Goal: Information Seeking & Learning: Check status

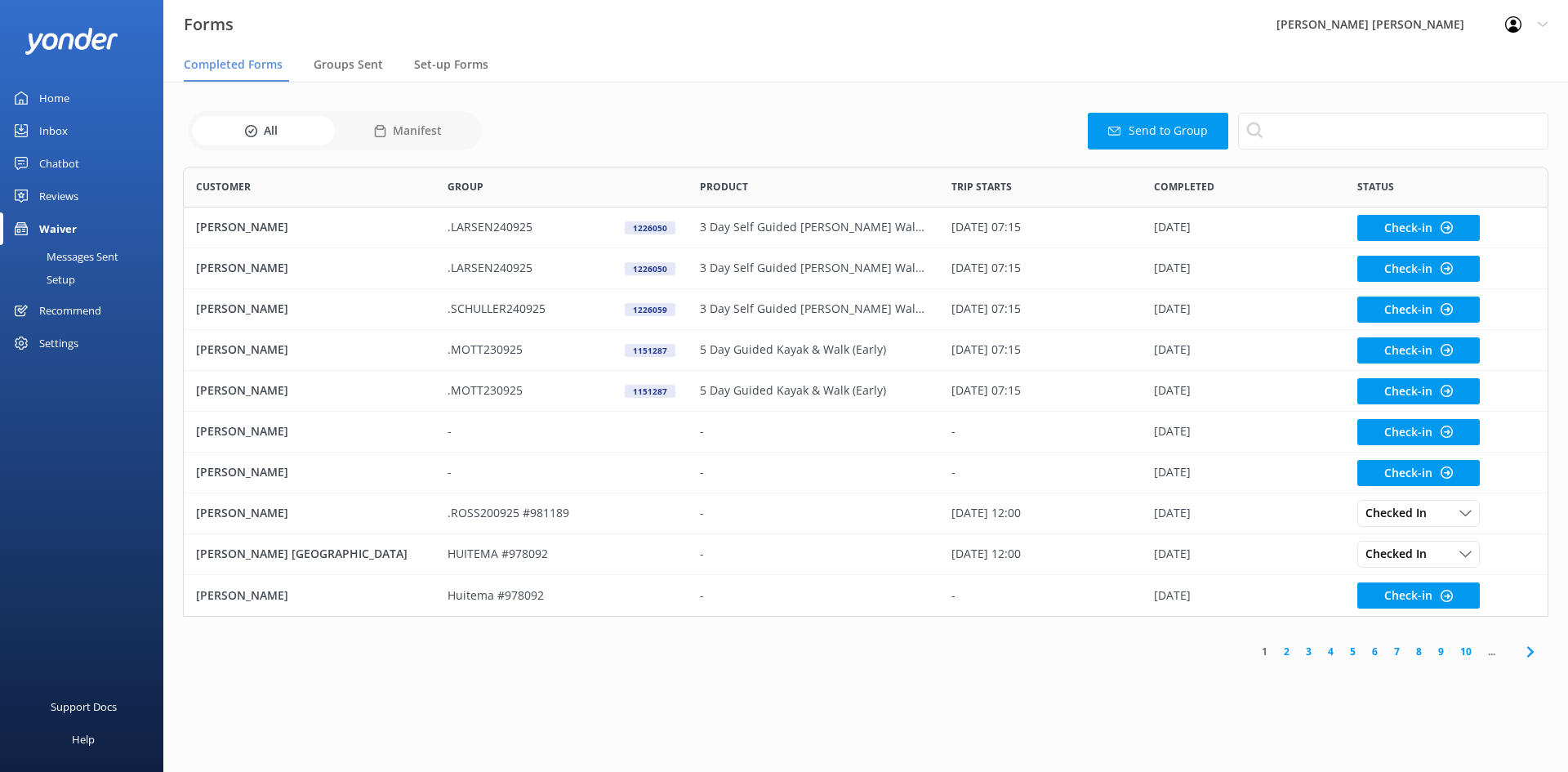
scroll to position [438, 1353]
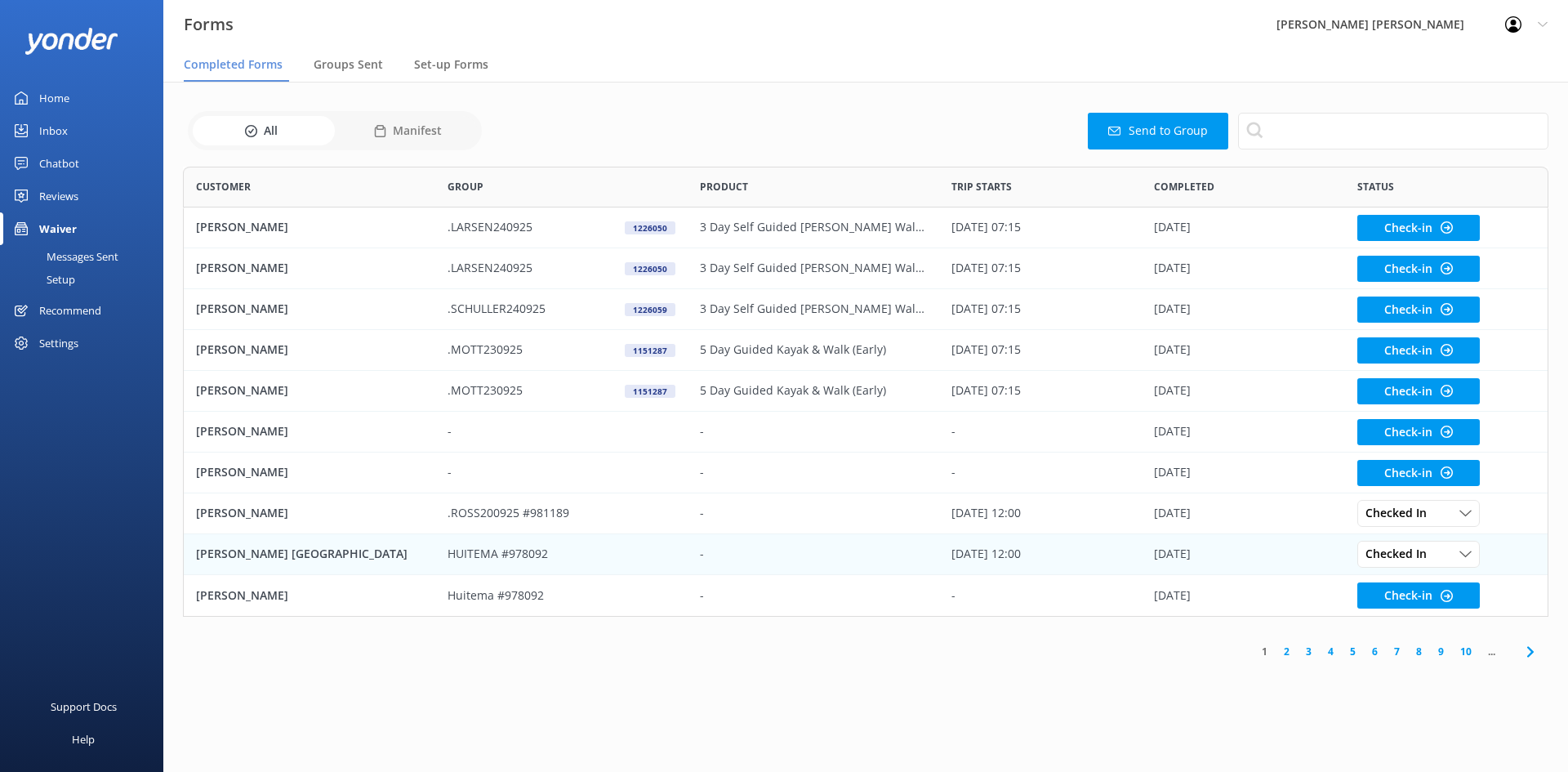
click at [528, 551] on p "HUITEMA #978092" at bounding box center [498, 554] width 100 height 18
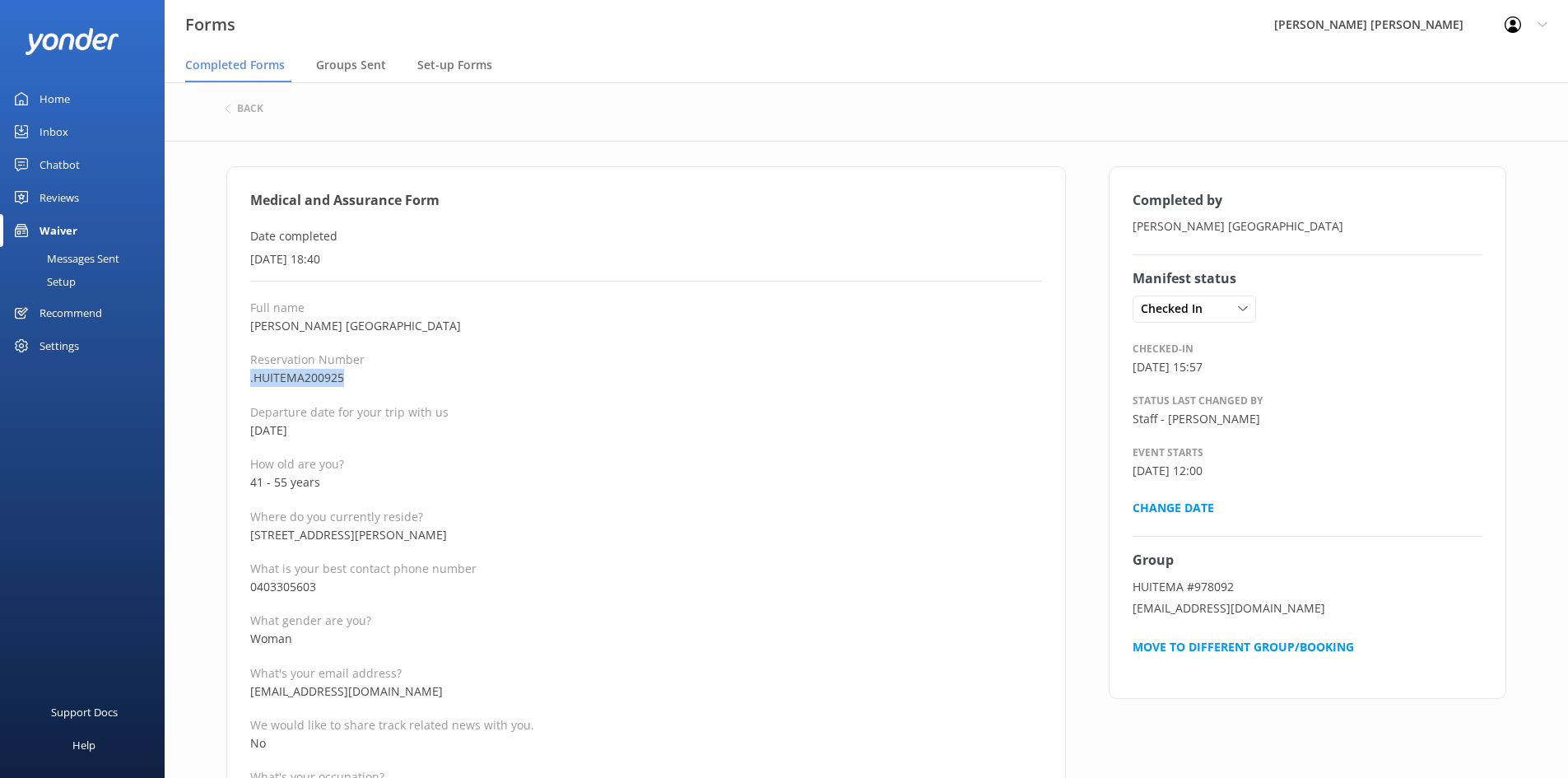
drag, startPoint x: 358, startPoint y: 372, endPoint x: 229, endPoint y: 387, distance: 129.9
copy p ".HUITEMA200925"
click at [348, 75] on div "Groups Sent" at bounding box center [354, 66] width 76 height 33
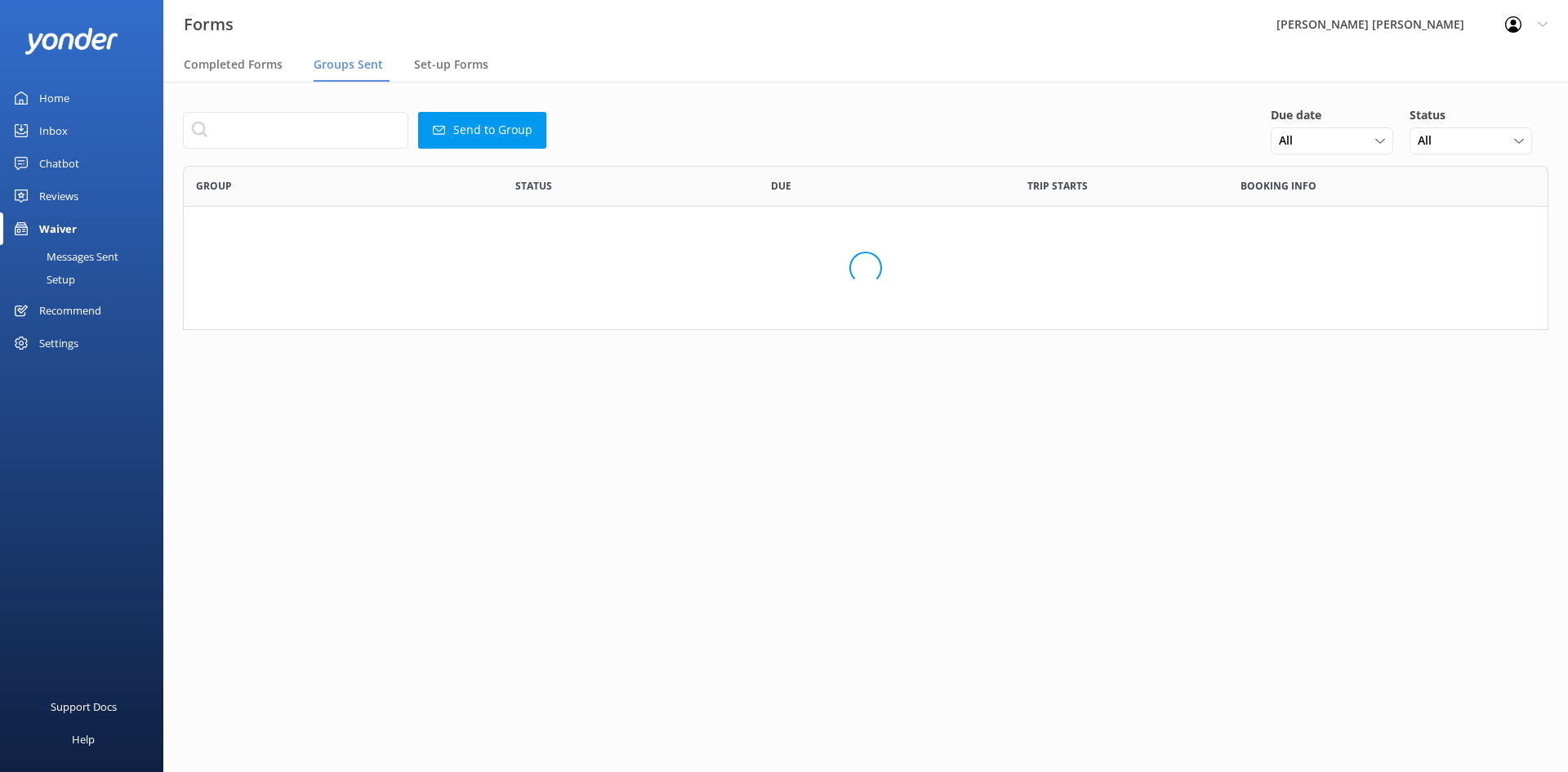
scroll to position [560, 1341]
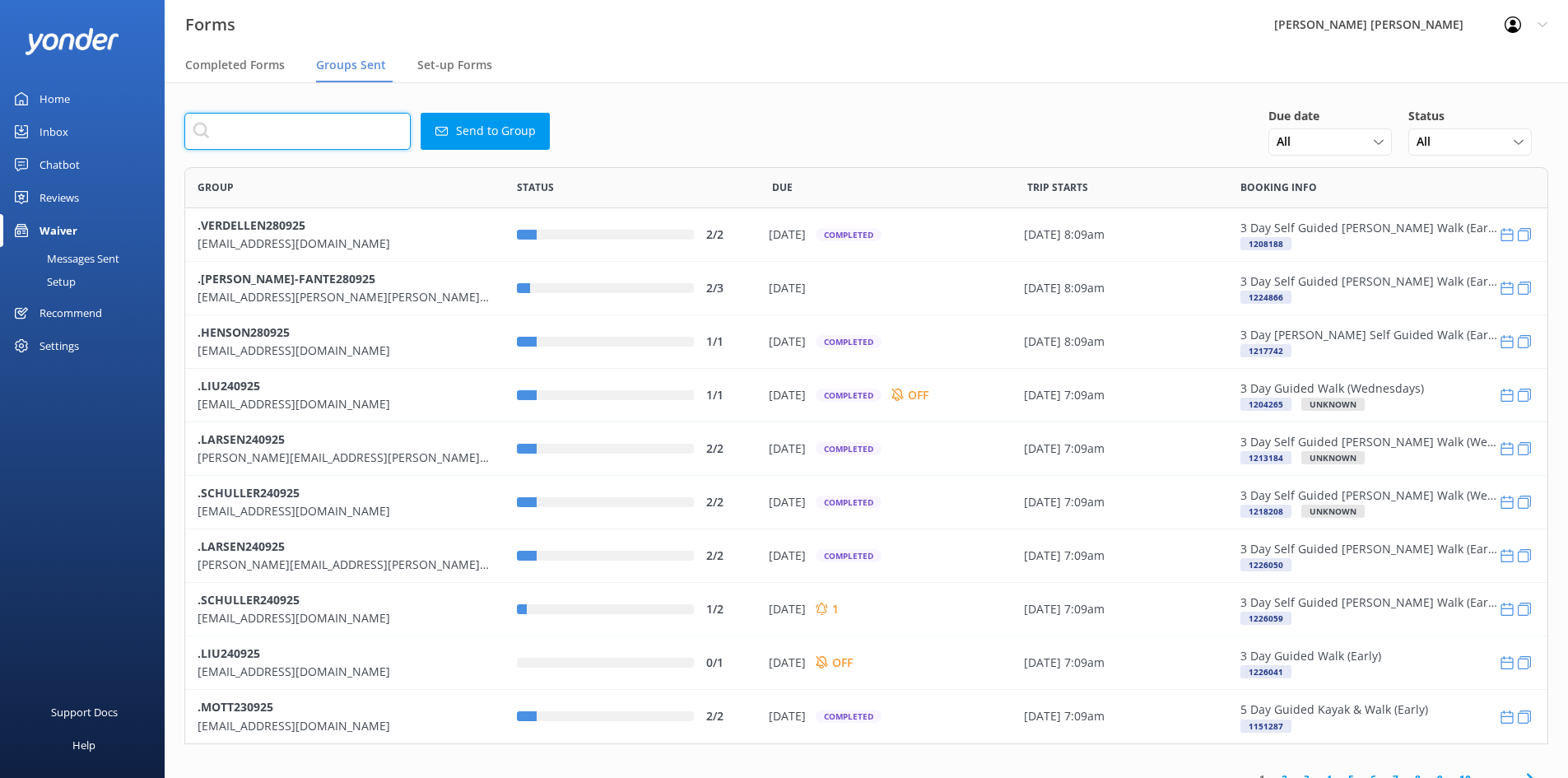
click at [339, 129] on input "text" at bounding box center [297, 131] width 226 height 37
paste input ".HUITEMA200925"
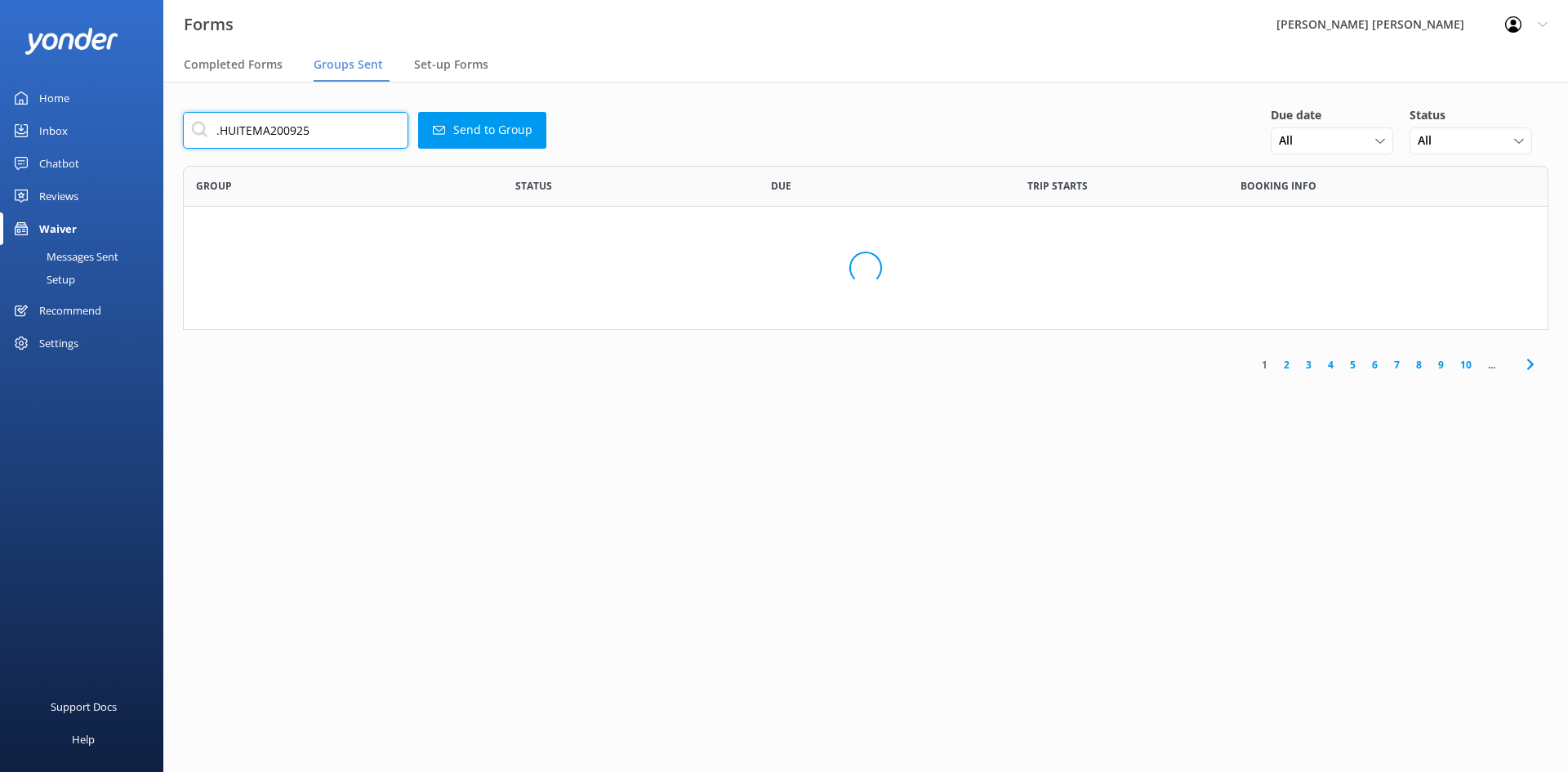
scroll to position [82, 1353]
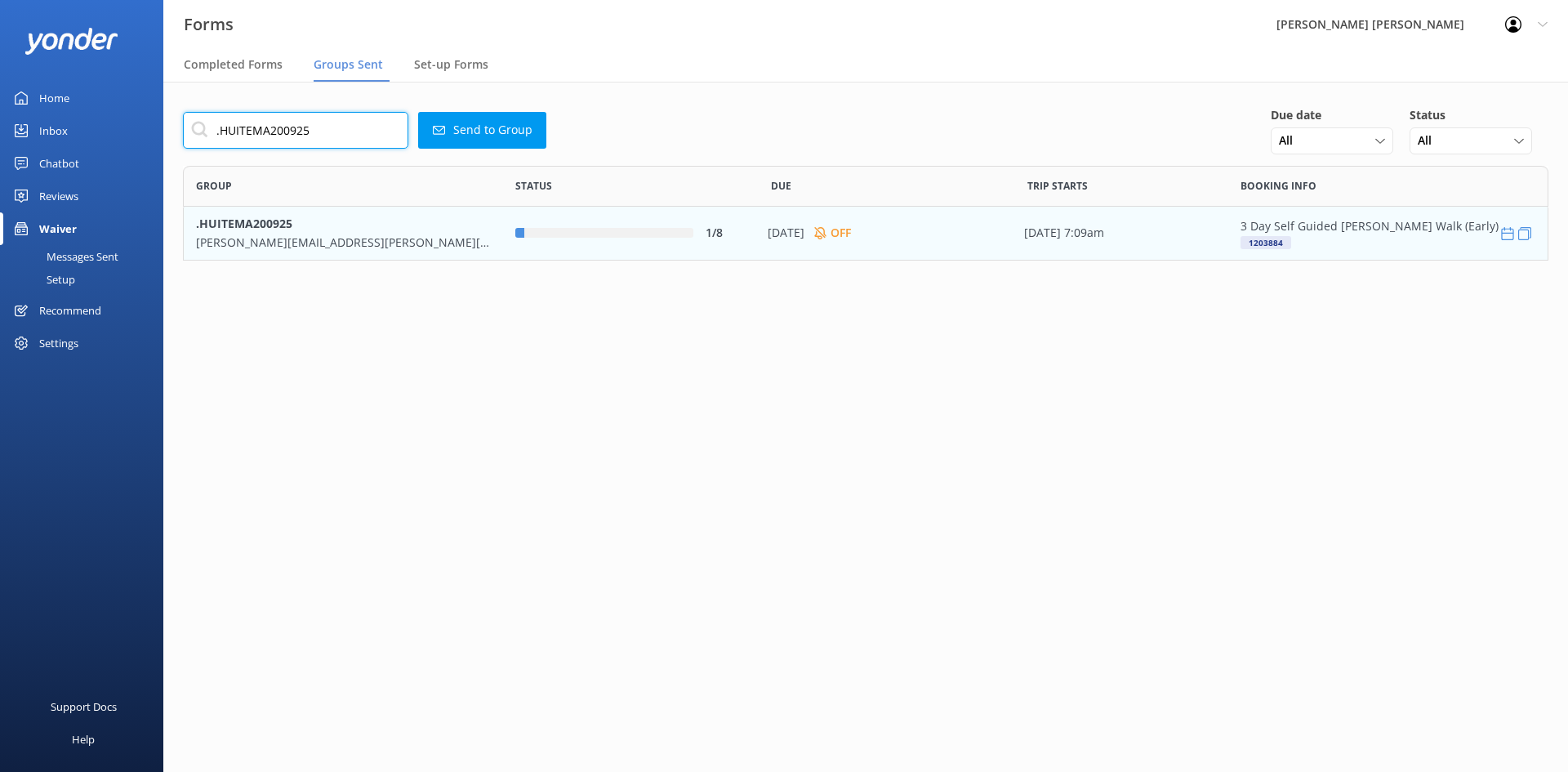
type input ".HUITEMA200925"
click at [352, 239] on p "[PERSON_NAME][EMAIL_ADDRESS][PERSON_NAME][DOMAIN_NAME]" at bounding box center [343, 242] width 295 height 18
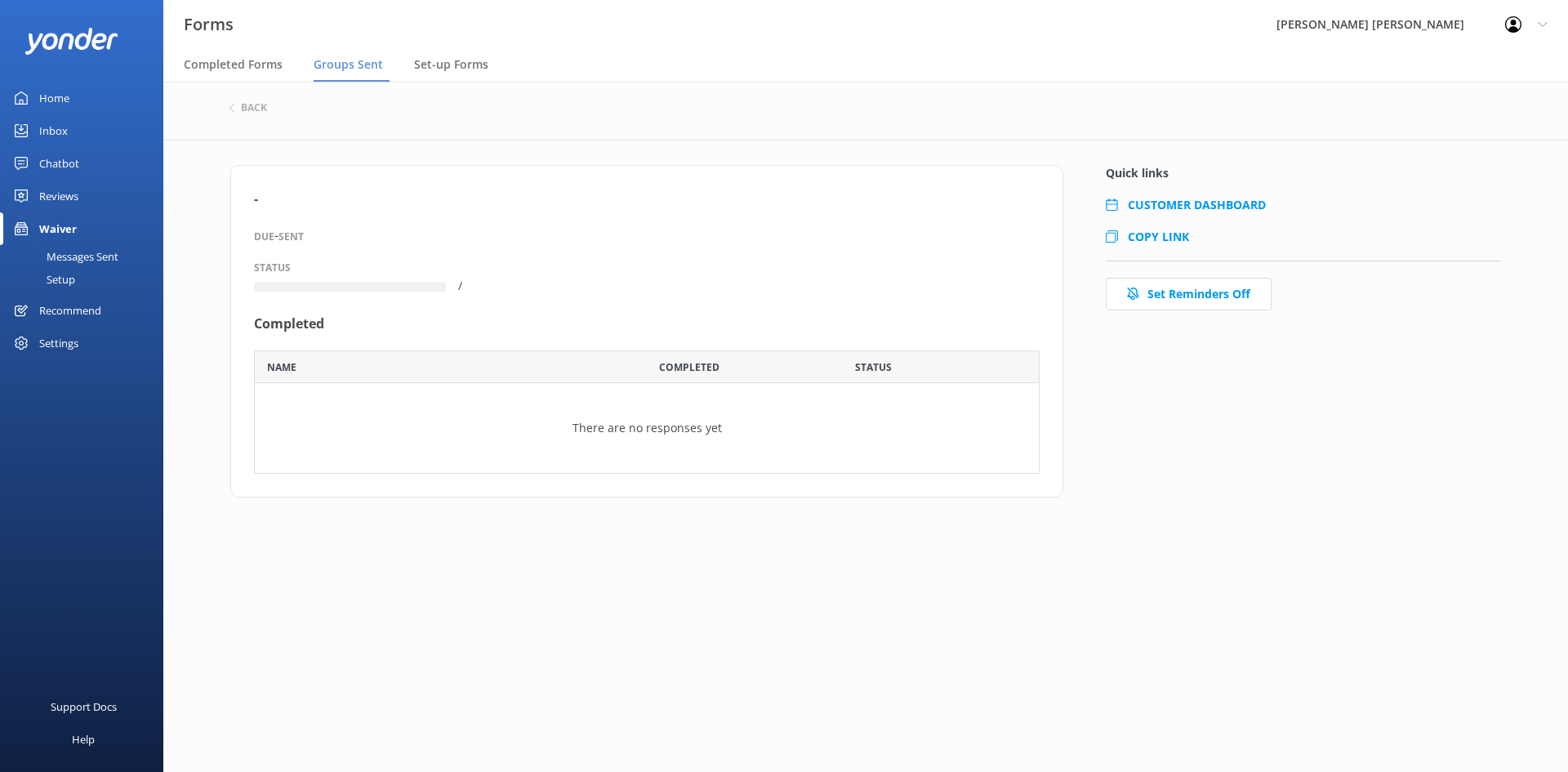
scroll to position [13, 13]
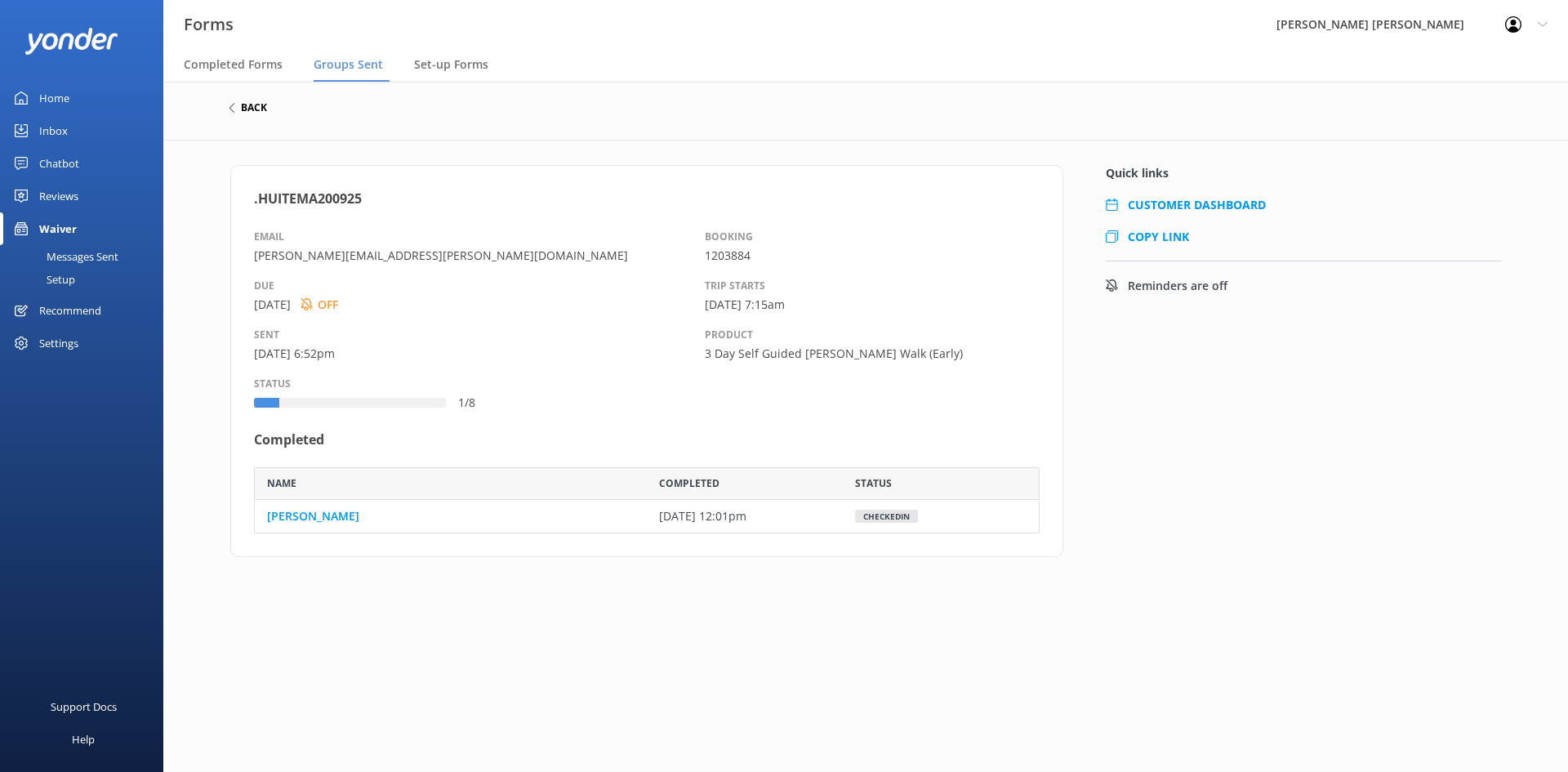
click at [262, 109] on h6 "back" at bounding box center [254, 108] width 26 height 10
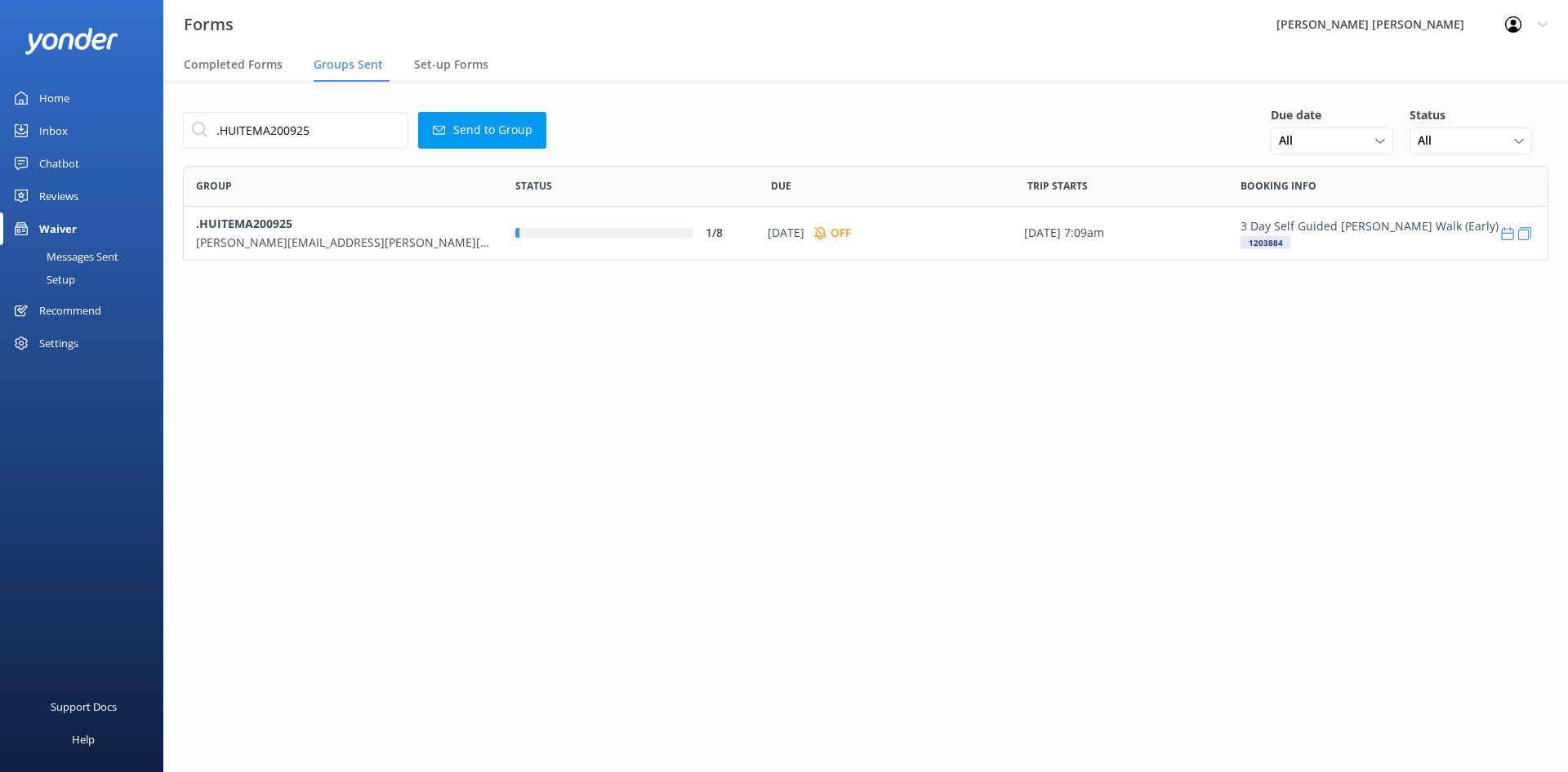
scroll to position [82, 1353]
click at [254, 65] on span "Completed Forms" at bounding box center [233, 64] width 99 height 16
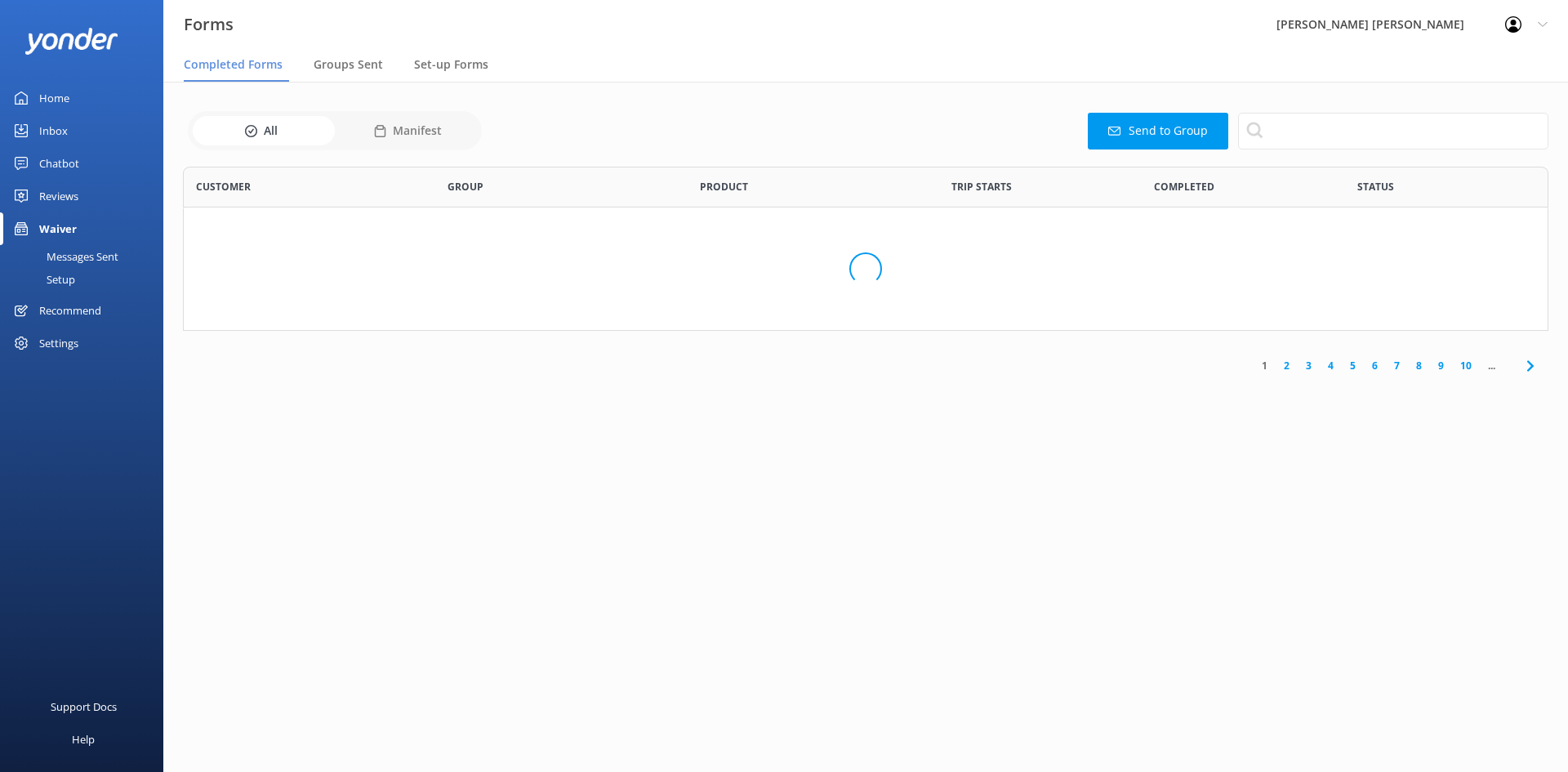
scroll to position [438, 1353]
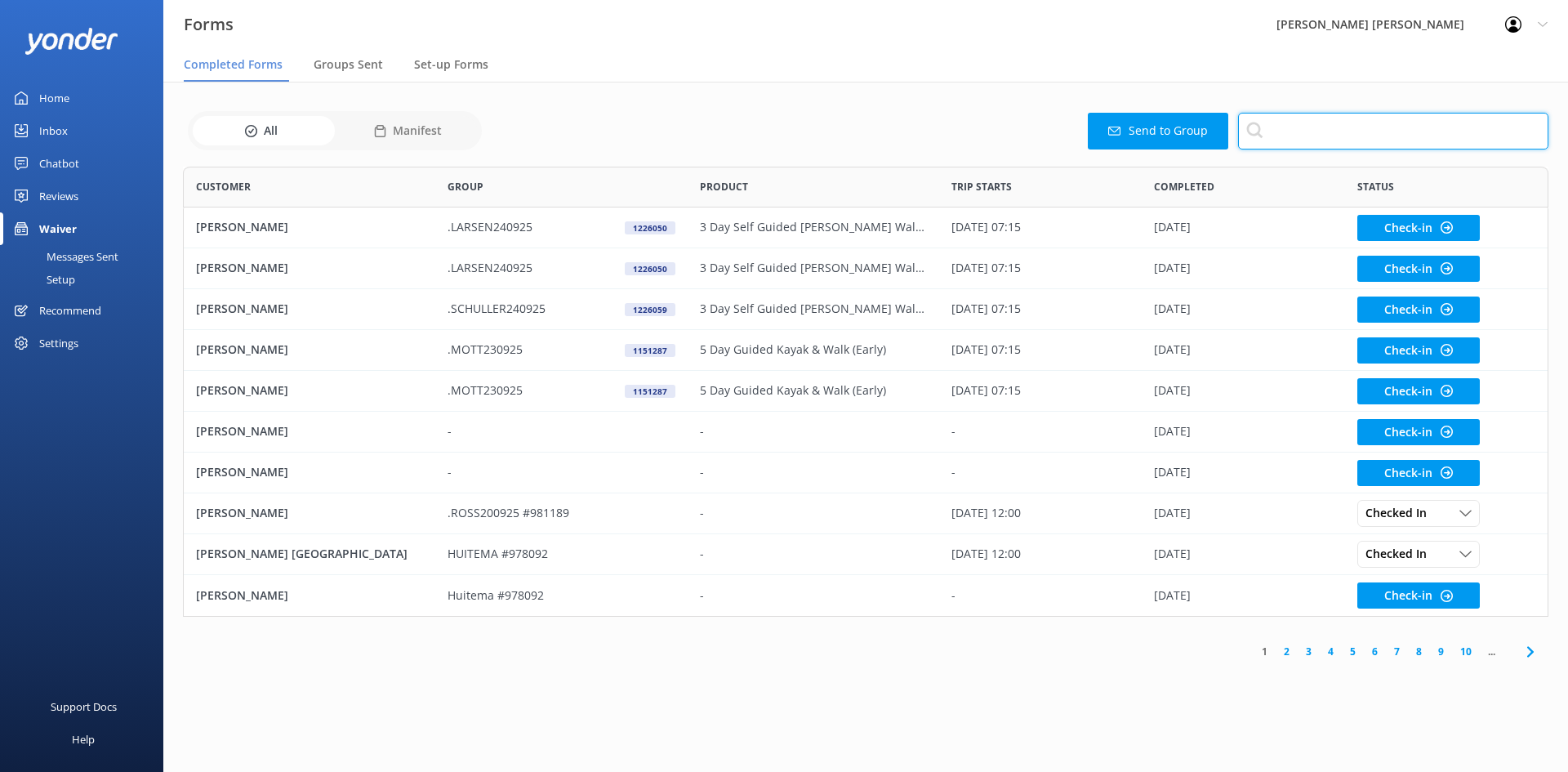
click at [1277, 139] on input "text" at bounding box center [1393, 131] width 310 height 37
paste input ".HUITEMA200925"
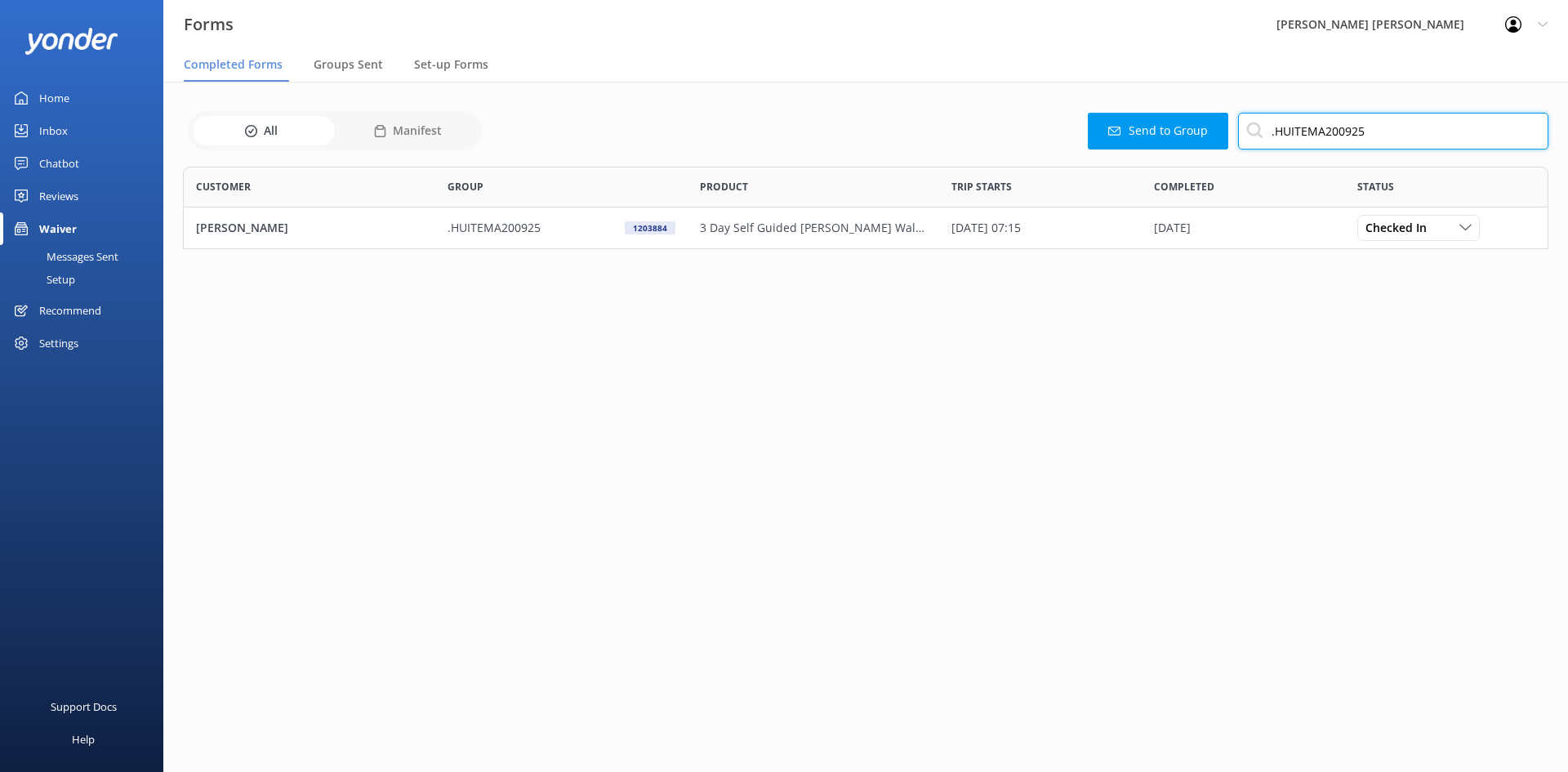
scroll to position [70, 1353]
drag, startPoint x: 1321, startPoint y: 129, endPoint x: 1478, endPoint y: 141, distance: 157.5
click at [1478, 141] on input ".HUITEMA200925" at bounding box center [1393, 131] width 310 height 37
click at [1277, 134] on input ".HUITEMA" at bounding box center [1393, 131] width 310 height 37
type input "HUITEMA"
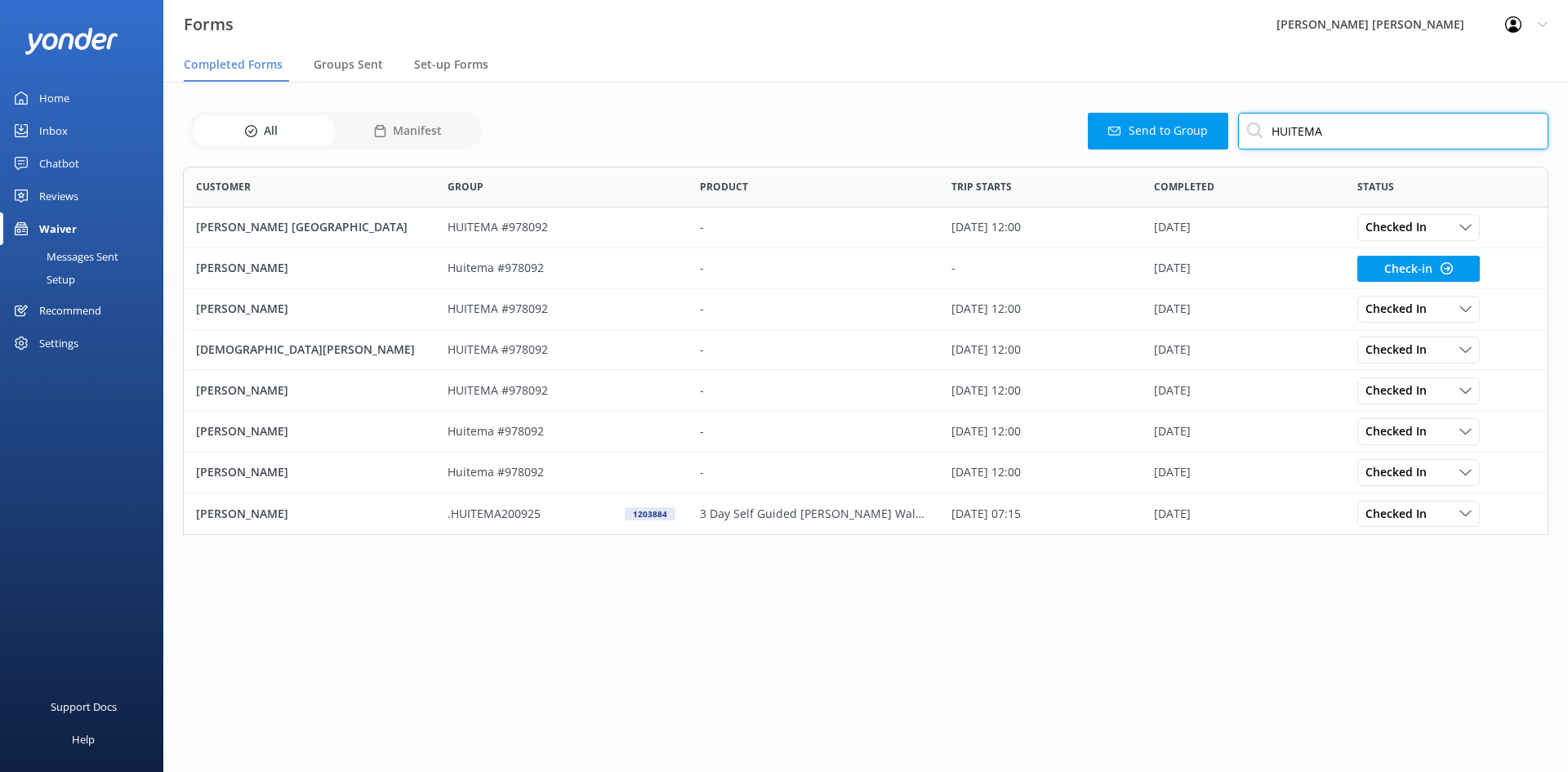
scroll to position [356, 1353]
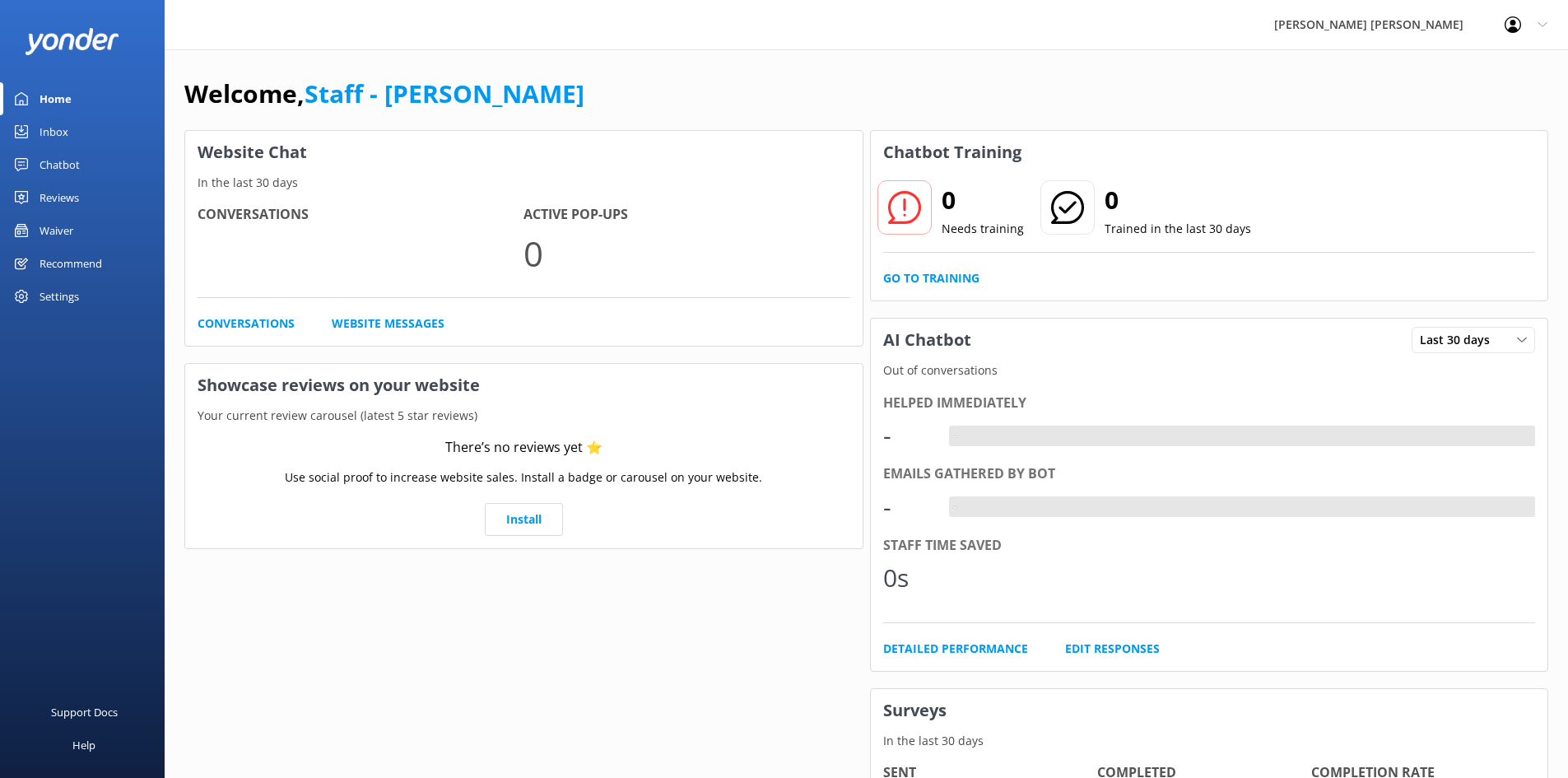
click at [74, 160] on div "Chatbot" at bounding box center [60, 165] width 41 height 33
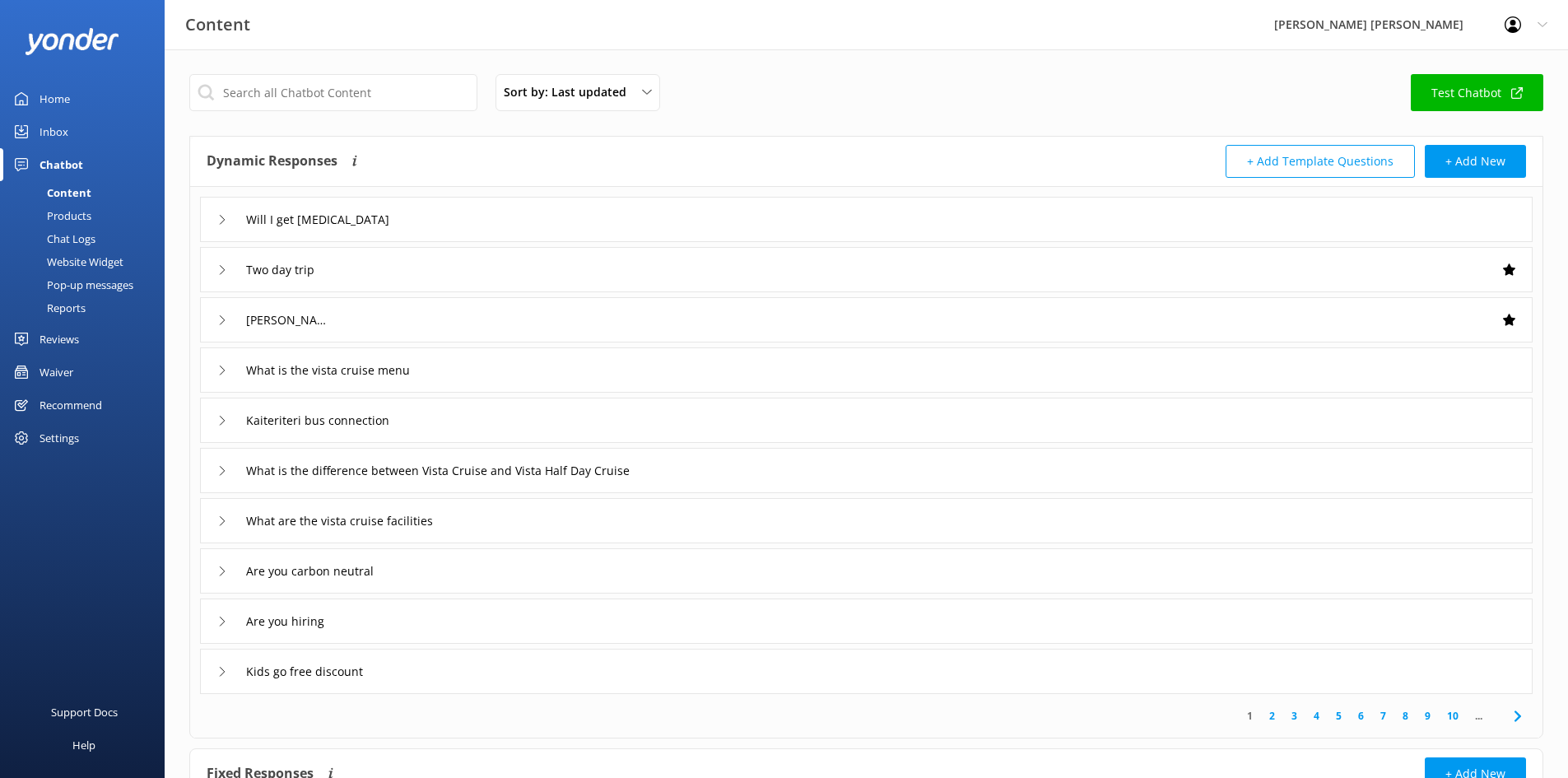
click at [65, 139] on div "Inbox" at bounding box center [54, 132] width 29 height 33
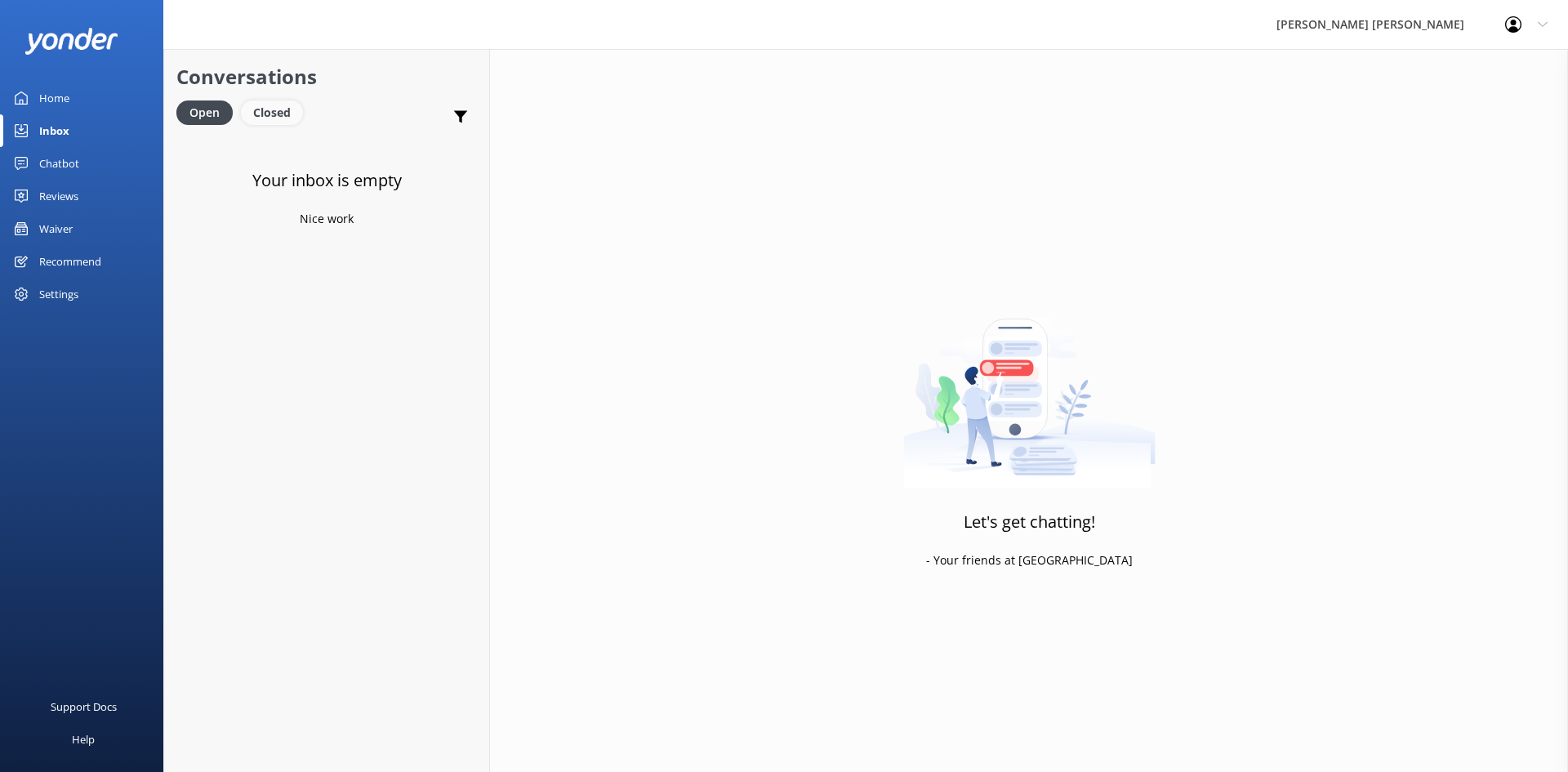
click at [285, 106] on div "Closed" at bounding box center [272, 113] width 62 height 25
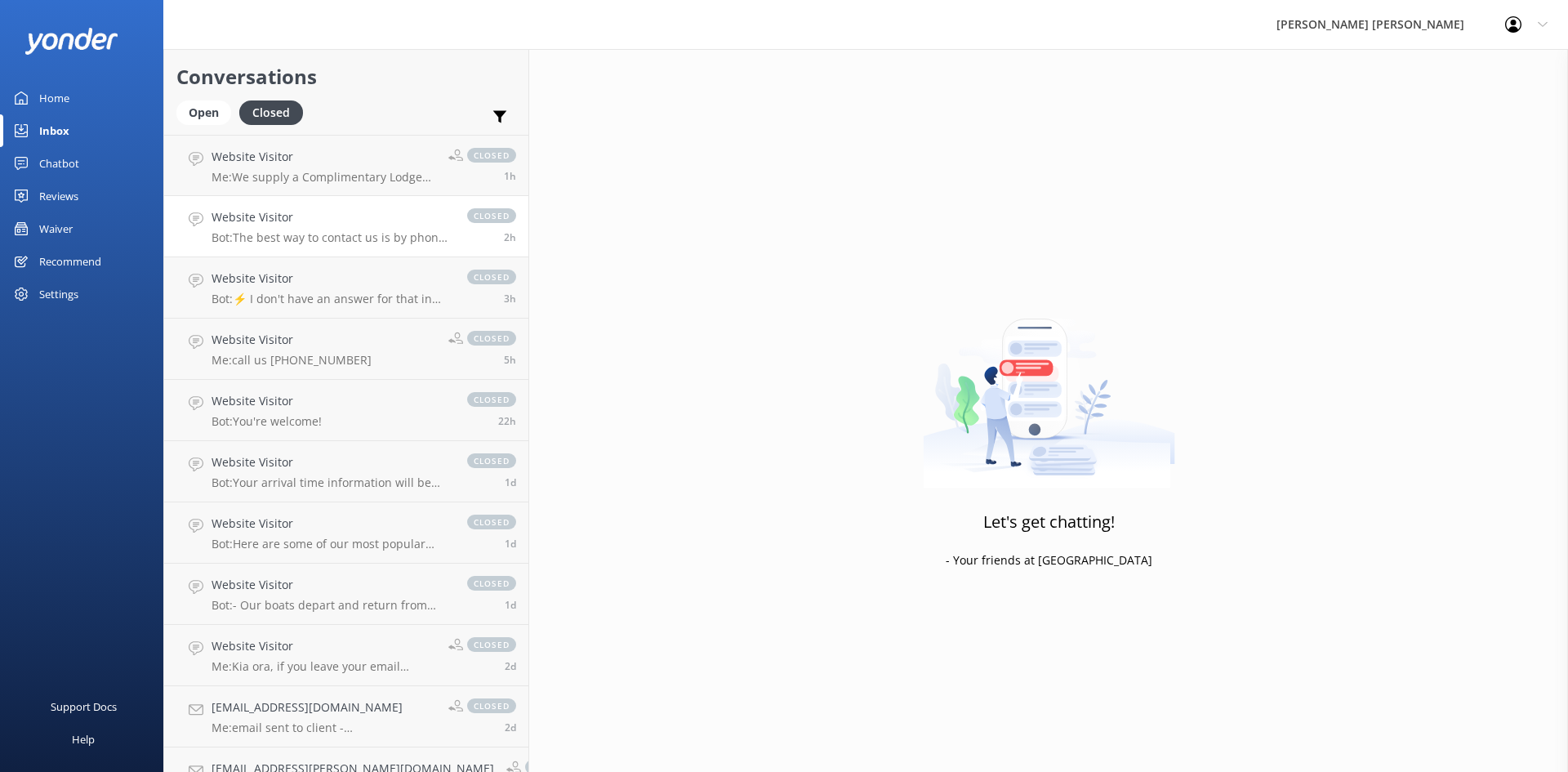
click at [314, 198] on link "Website Visitor Bot: The best way to contact us is by phone on +64 3 528 2027. …" at bounding box center [346, 226] width 364 height 61
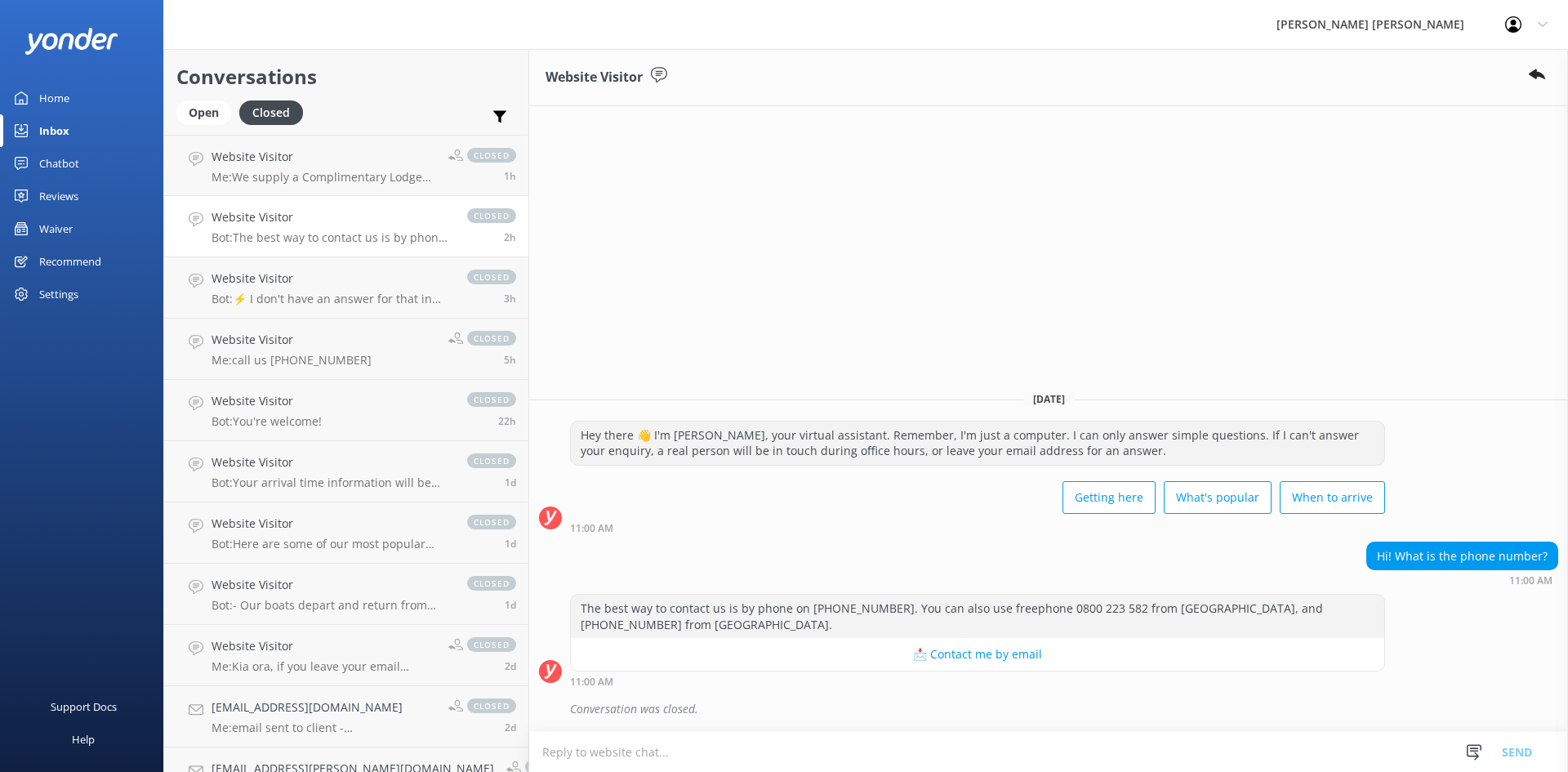
click at [315, 220] on h4 "Website Visitor" at bounding box center [331, 217] width 240 height 18
click at [315, 274] on h4 "Website Visitor" at bounding box center [331, 278] width 240 height 18
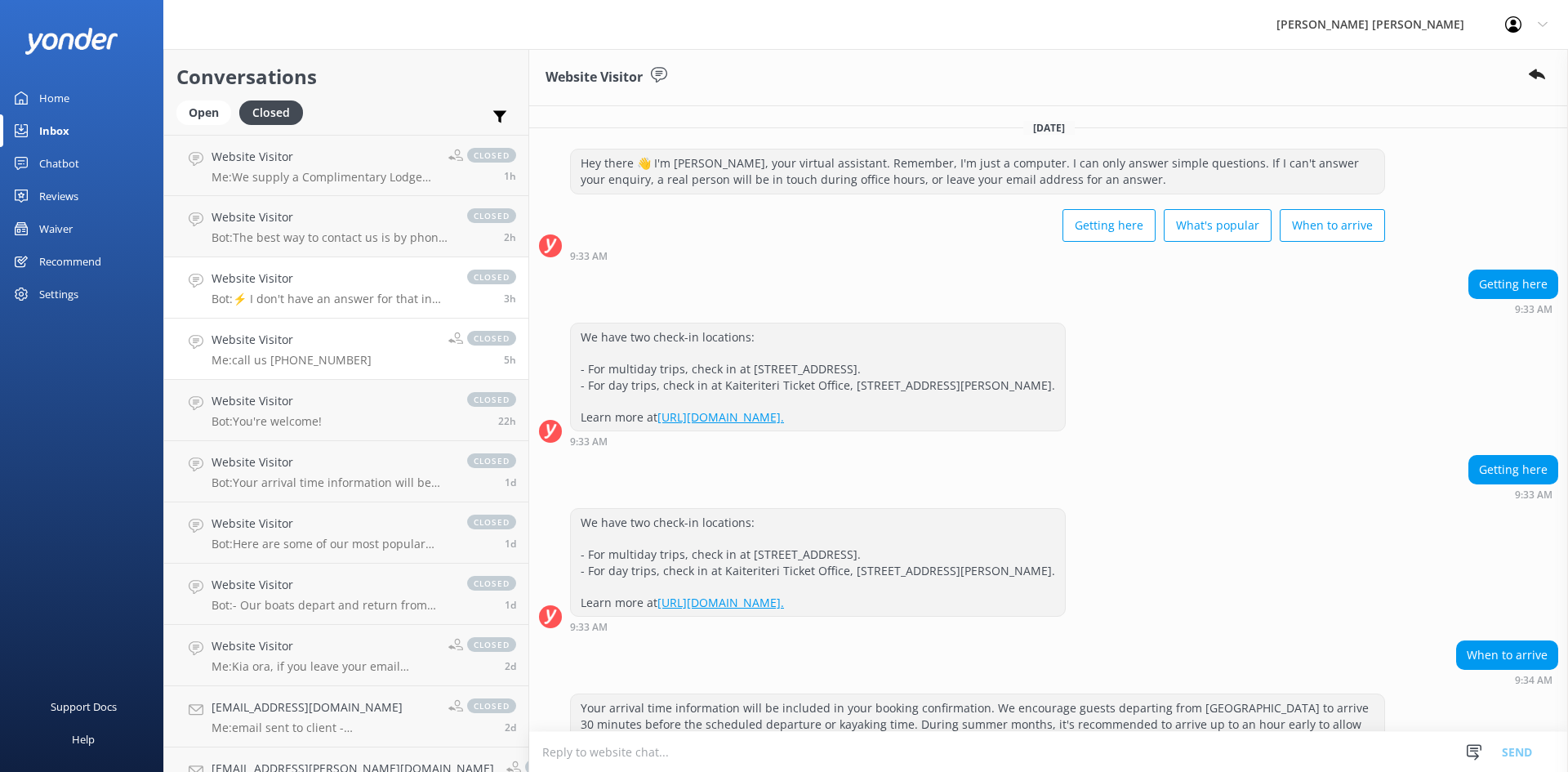
scroll to position [237, 0]
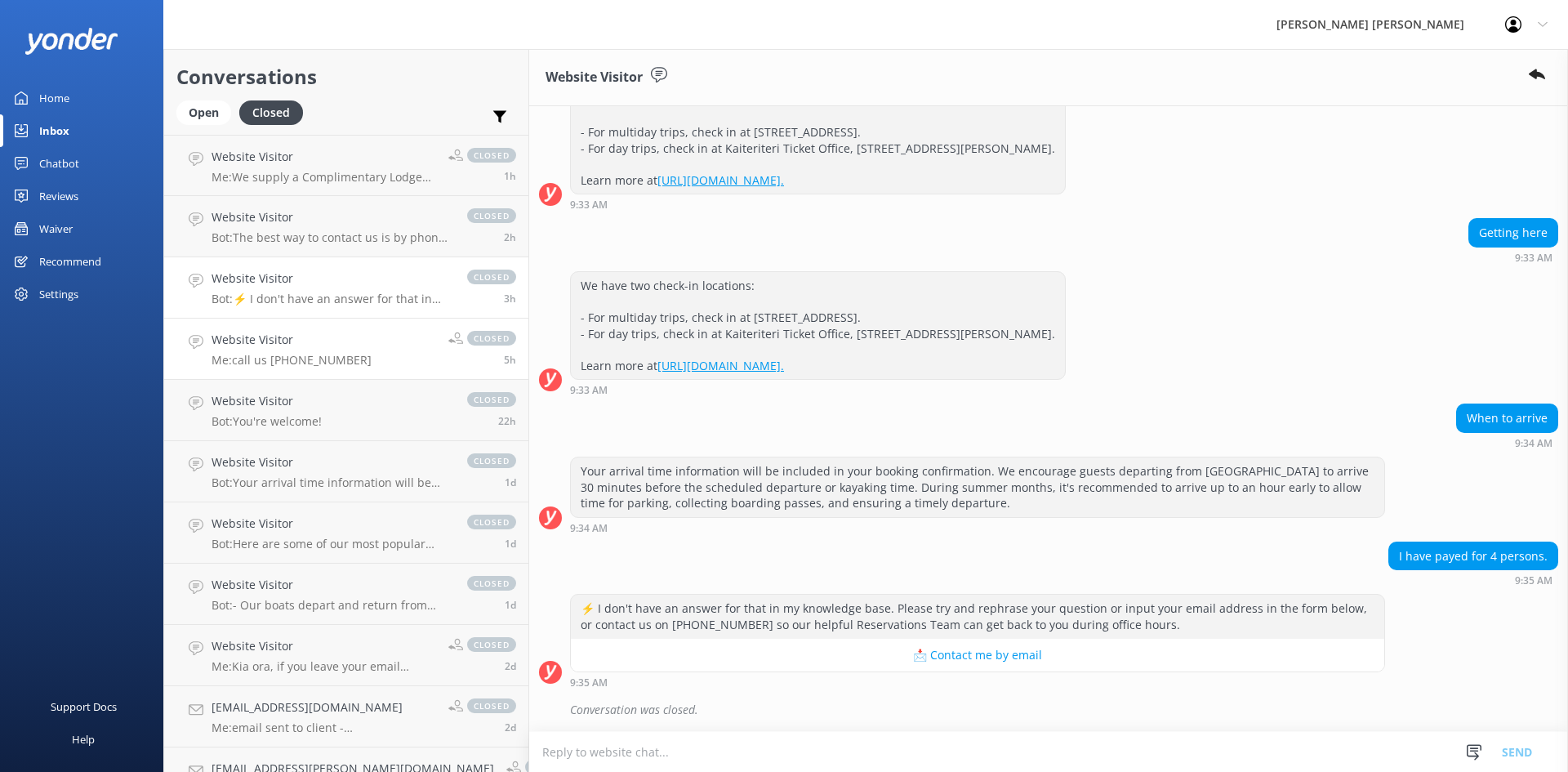
click at [301, 342] on h4 "Website Visitor" at bounding box center [291, 340] width 160 height 18
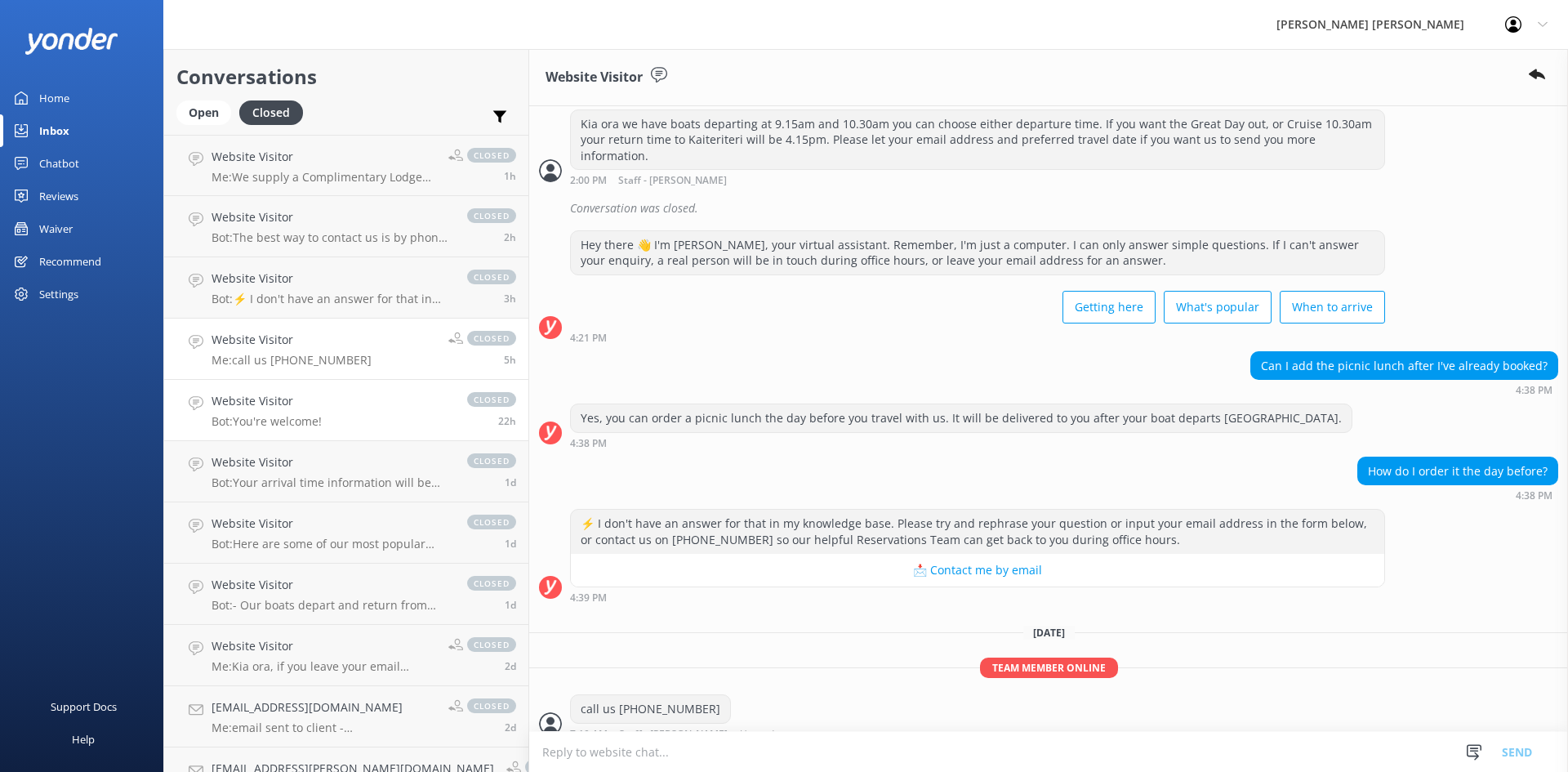
scroll to position [542, 0]
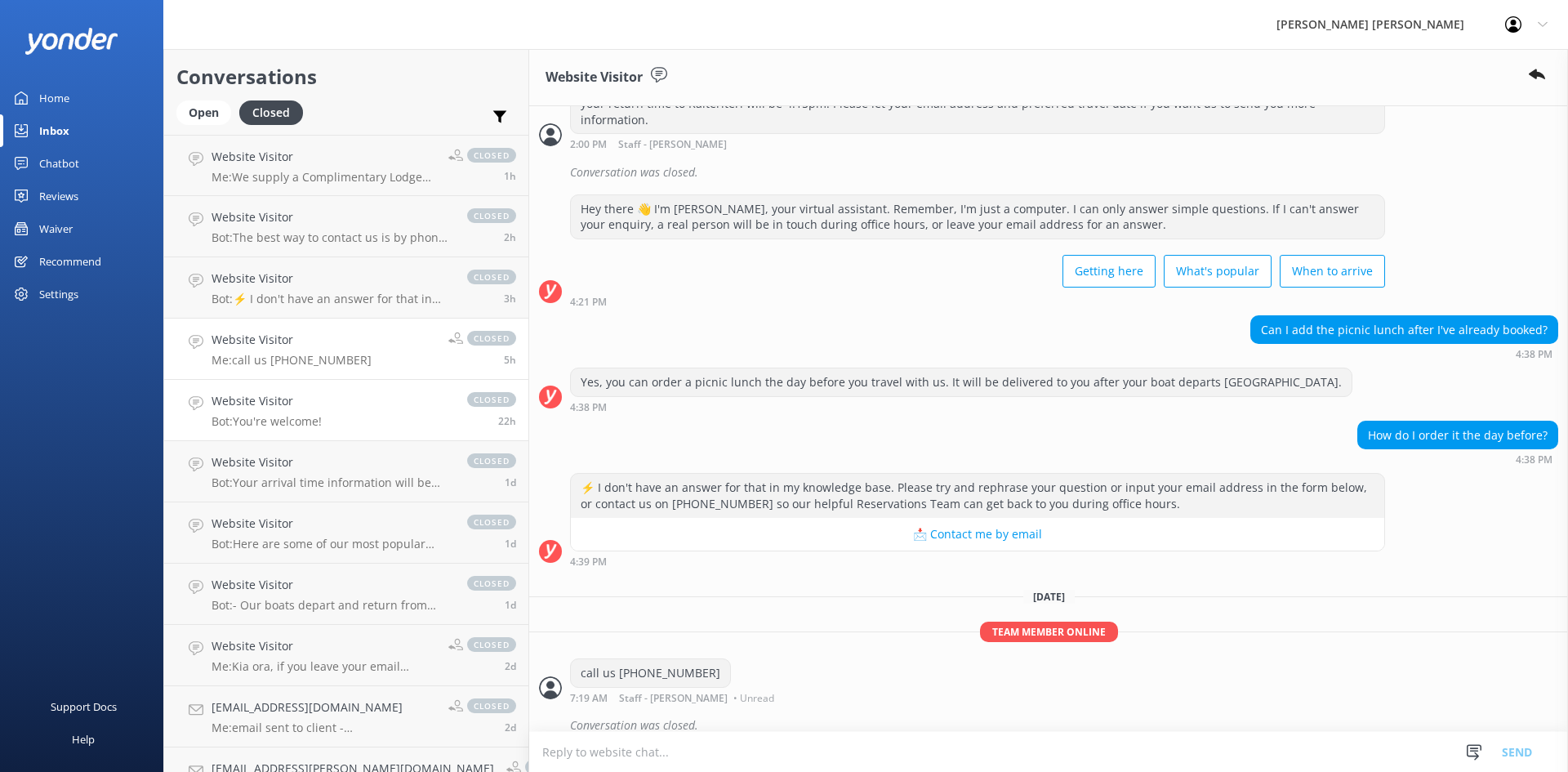
click at [297, 395] on h4 "Website Visitor" at bounding box center [267, 401] width 110 height 18
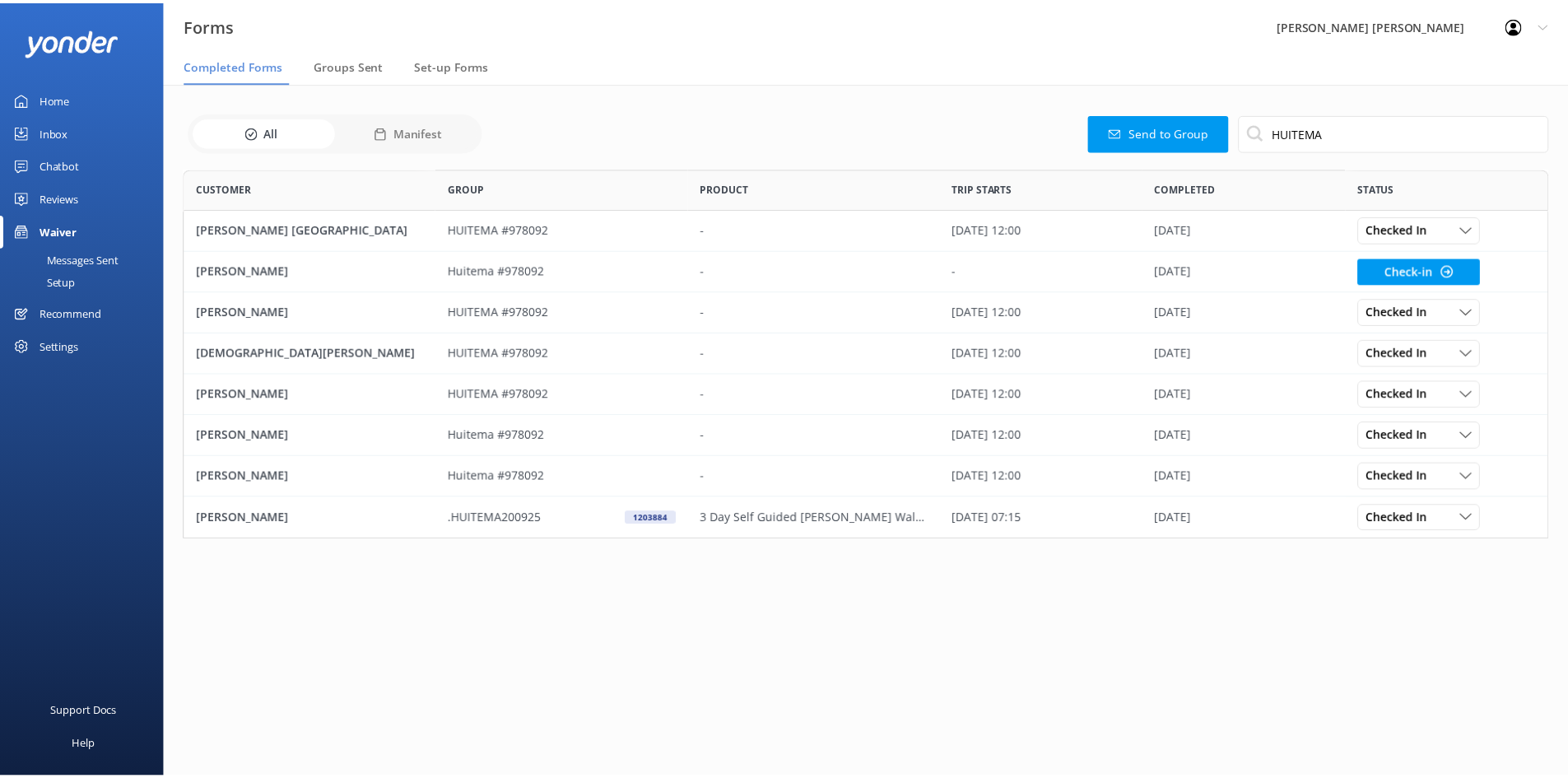
scroll to position [359, 1364]
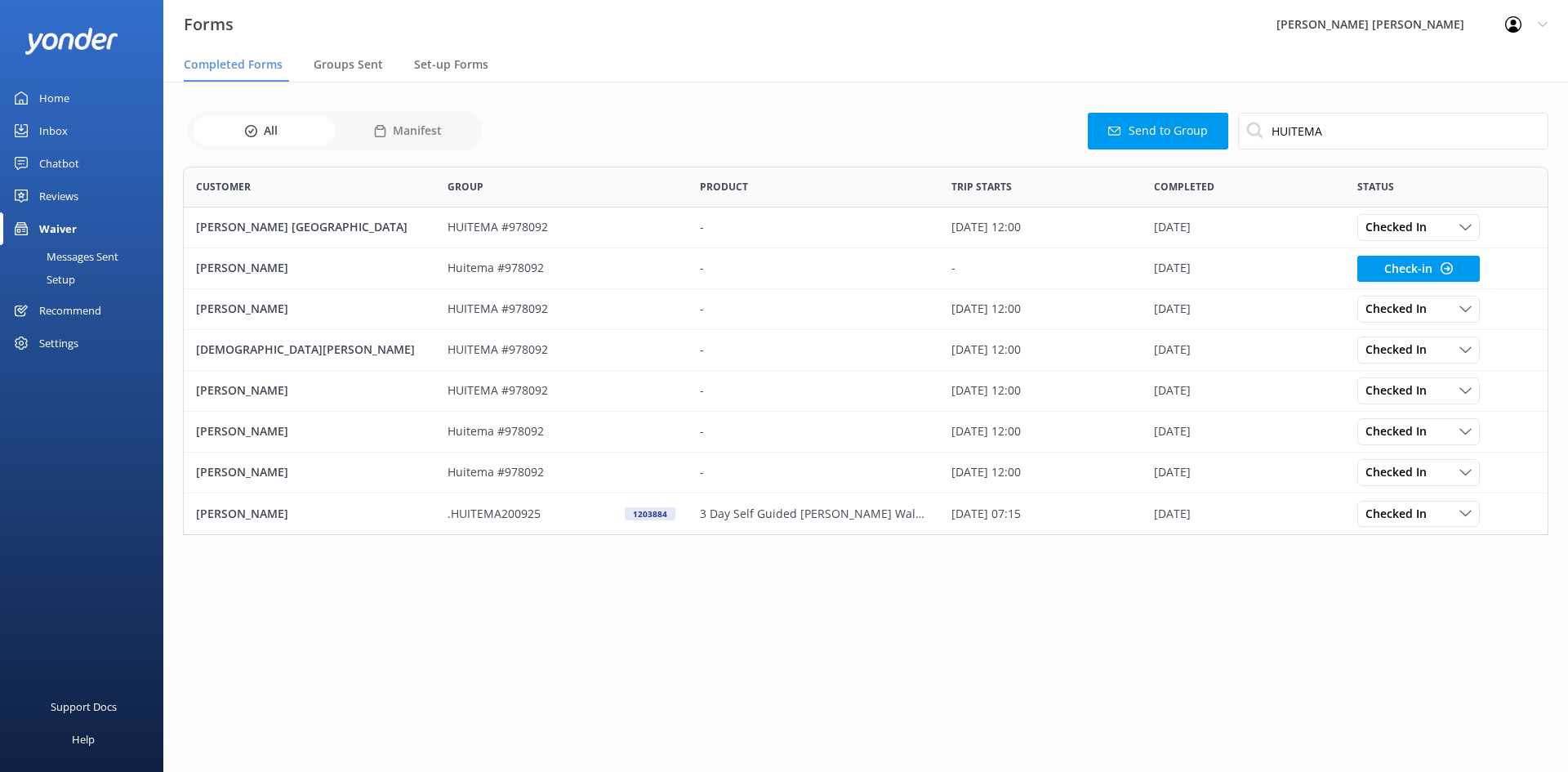
click at [321, 272] on div "[PERSON_NAME]" at bounding box center [309, 269] width 252 height 41
